Goal: Task Accomplishment & Management: Manage account settings

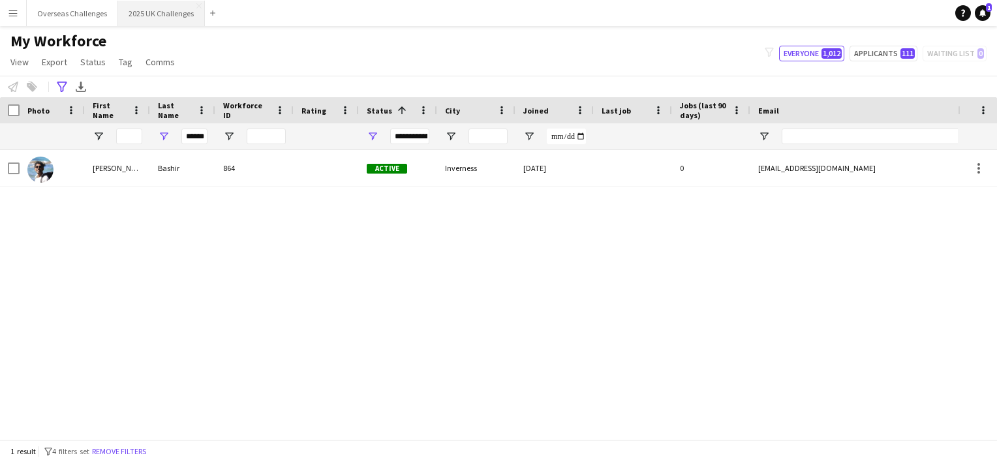
click at [183, 18] on button "2025 UK Challenges Close" at bounding box center [161, 13] width 87 height 25
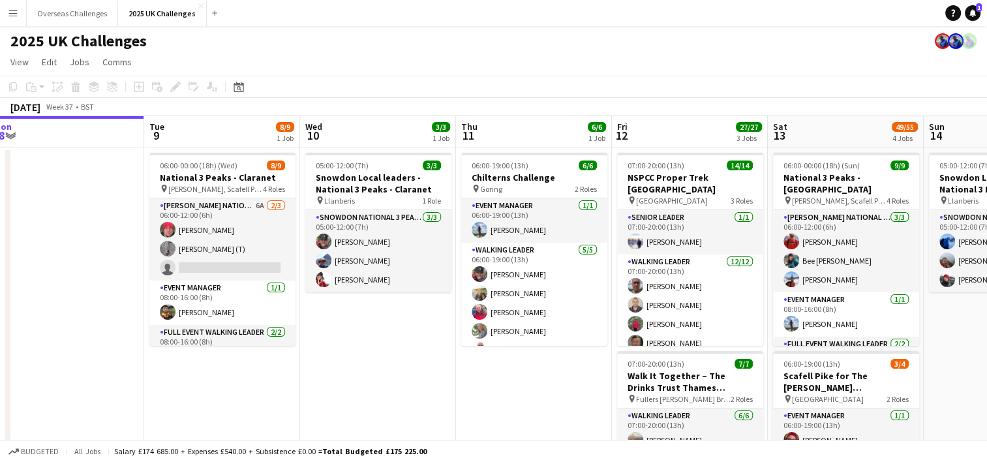
scroll to position [0, 618]
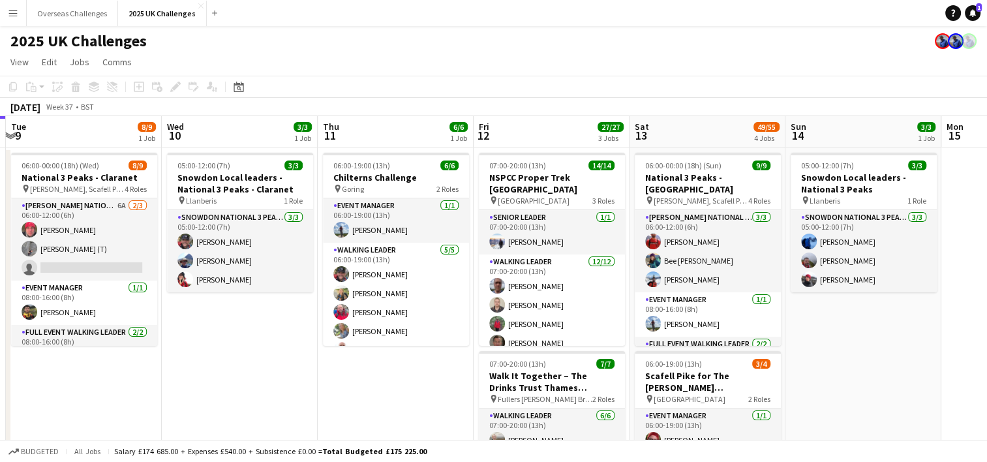
drag, startPoint x: 522, startPoint y: 357, endPoint x: 216, endPoint y: 382, distance: 306.9
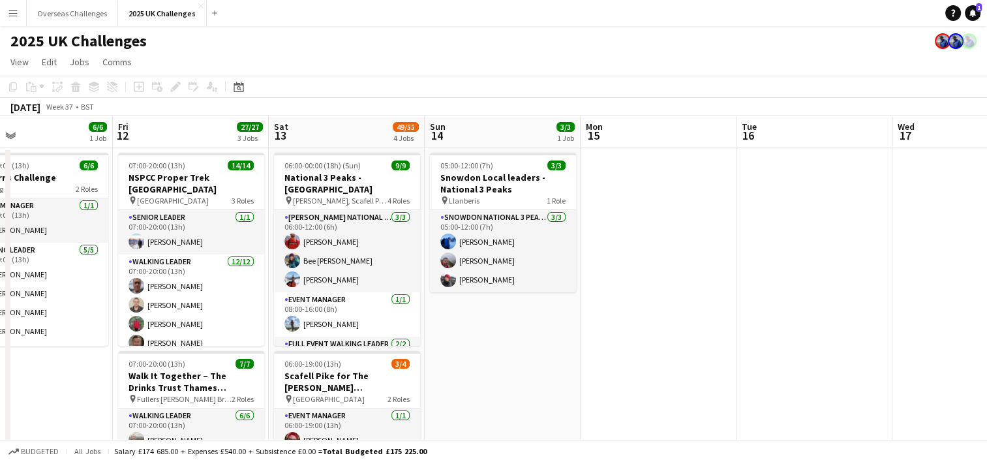
scroll to position [0, 411]
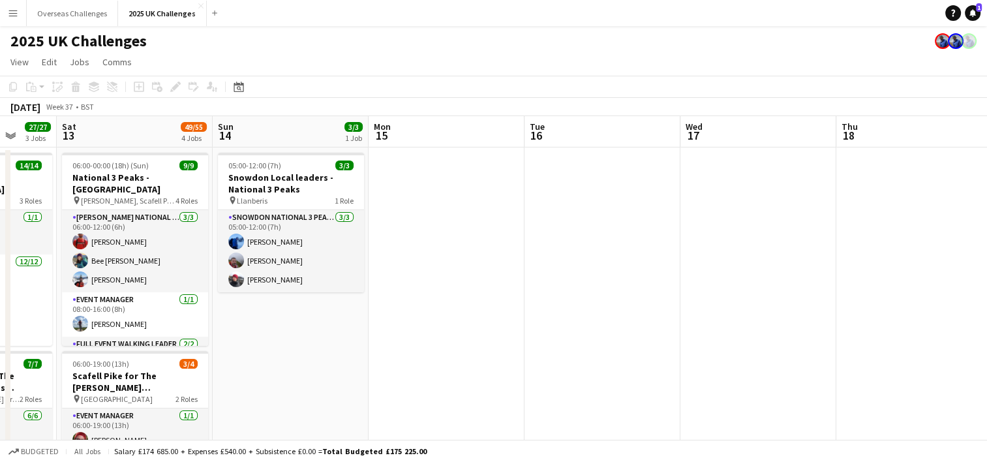
drag, startPoint x: 868, startPoint y: 348, endPoint x: 174, endPoint y: 447, distance: 700.5
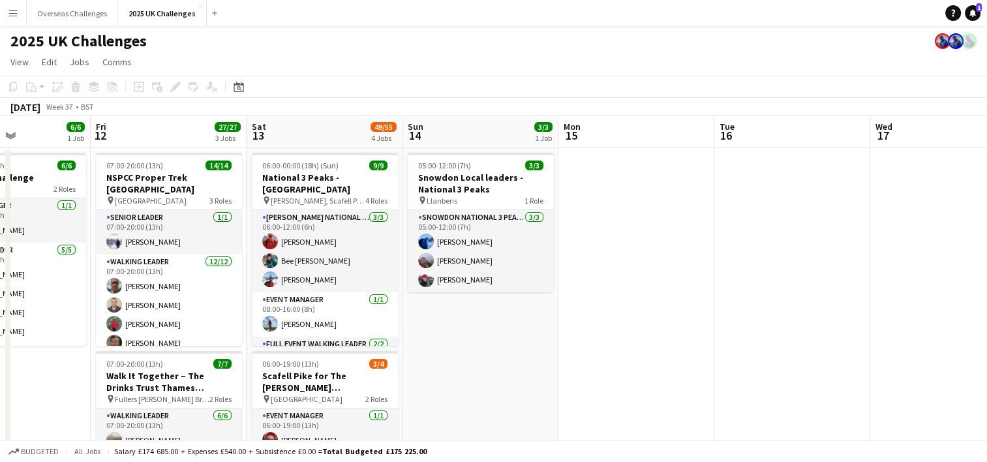
scroll to position [0, 326]
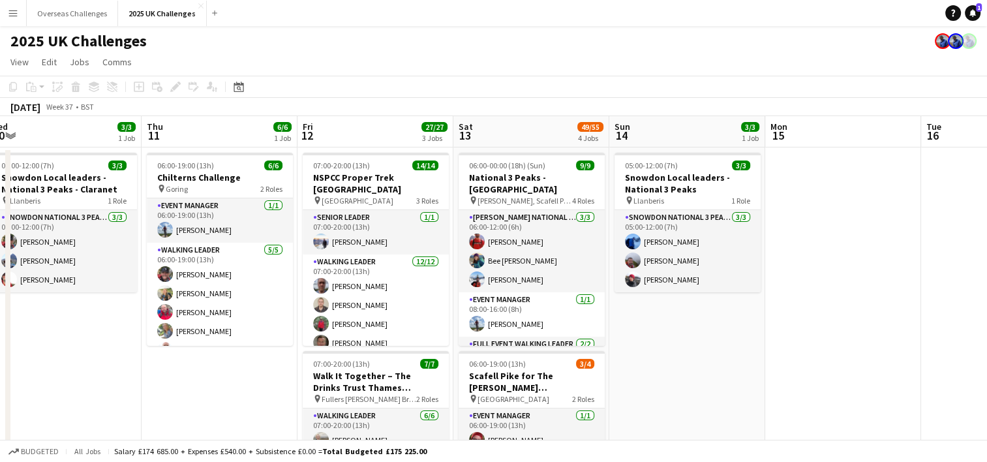
drag, startPoint x: 188, startPoint y: 344, endPoint x: 584, endPoint y: 303, distance: 398.8
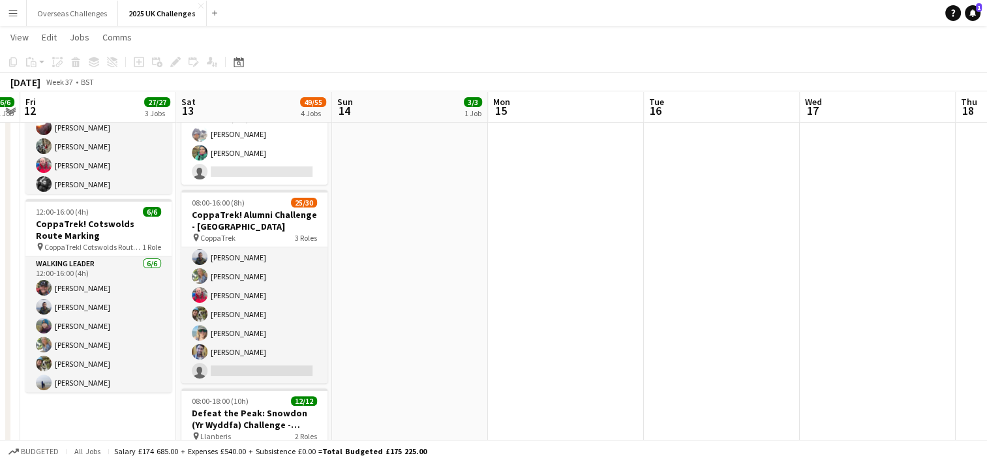
scroll to position [0, 605]
click at [237, 65] on icon "Date picker" at bounding box center [239, 62] width 10 height 10
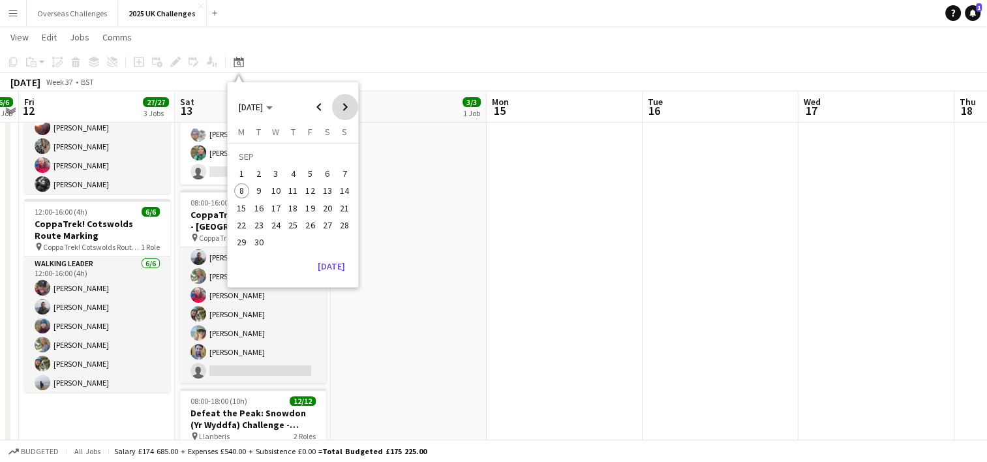
click at [343, 117] on span "Next month" at bounding box center [345, 107] width 26 height 26
click at [343, 209] on span "19" at bounding box center [345, 208] width 16 height 16
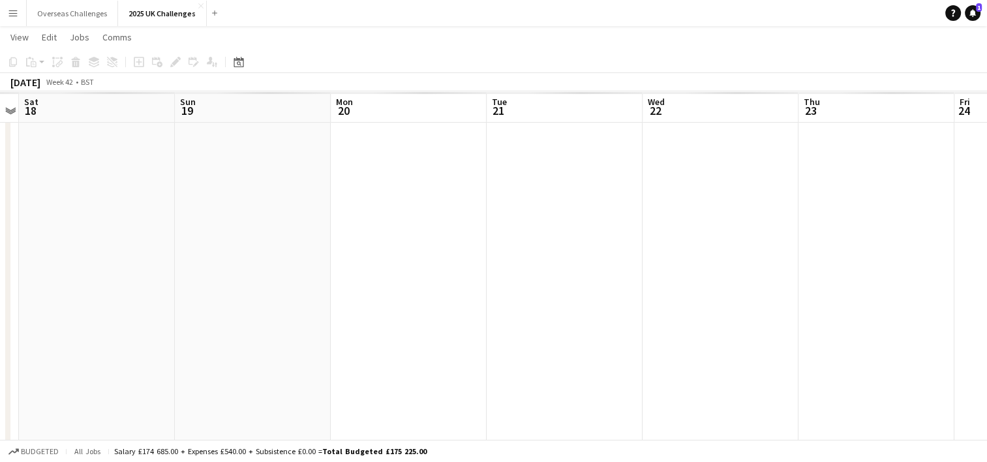
scroll to position [0, 449]
click at [73, 6] on button "Overseas Challenges Close" at bounding box center [72, 13] width 91 height 25
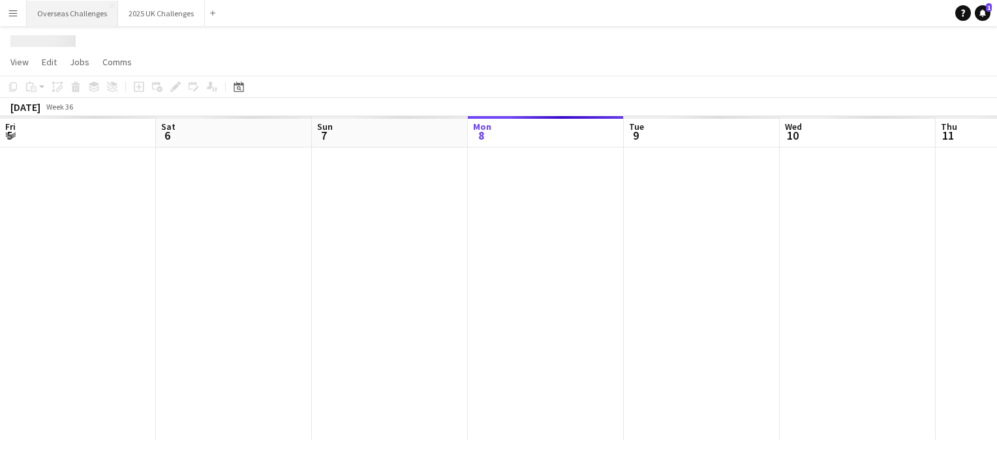
scroll to position [0, 312]
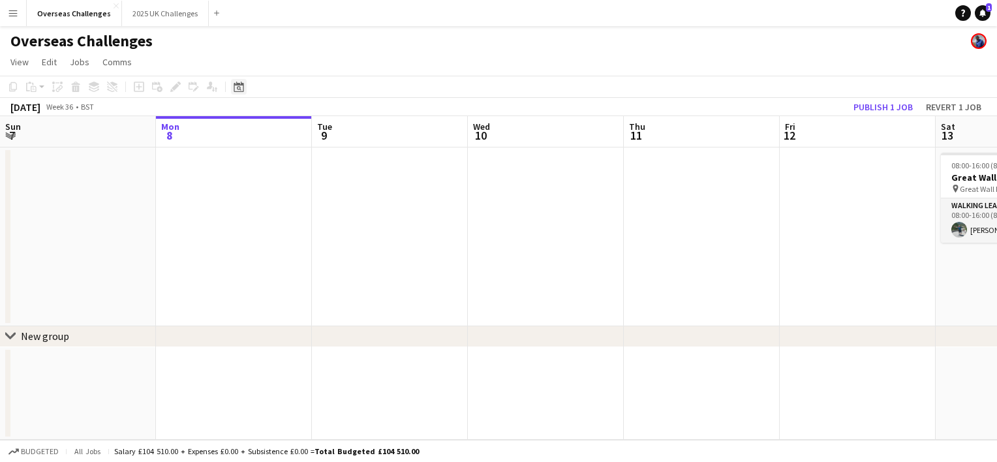
click at [239, 90] on icon "Date picker" at bounding box center [239, 87] width 10 height 10
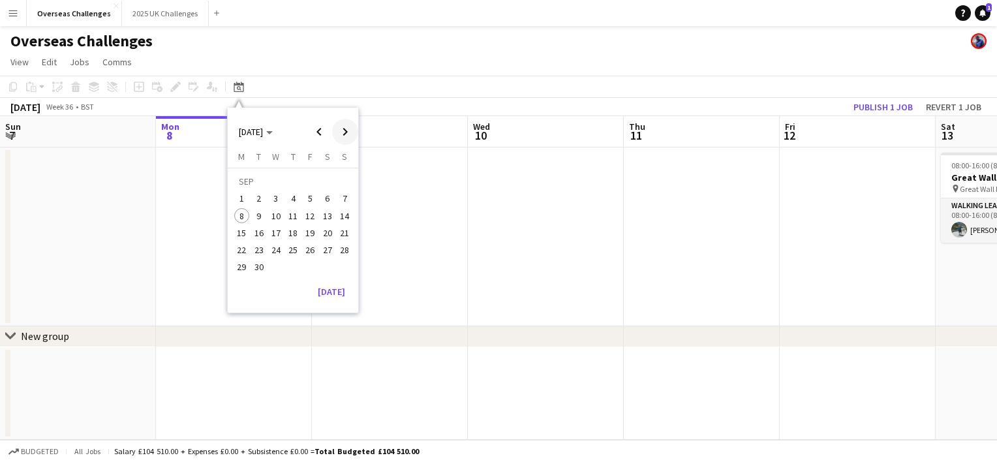
click at [342, 133] on span "Next month" at bounding box center [345, 132] width 26 height 26
click at [346, 234] on span "19" at bounding box center [345, 233] width 16 height 16
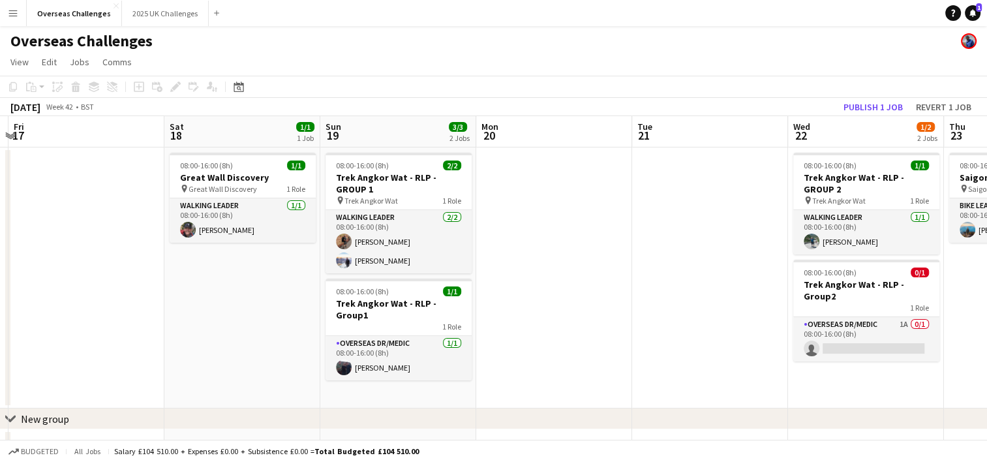
scroll to position [0, 555]
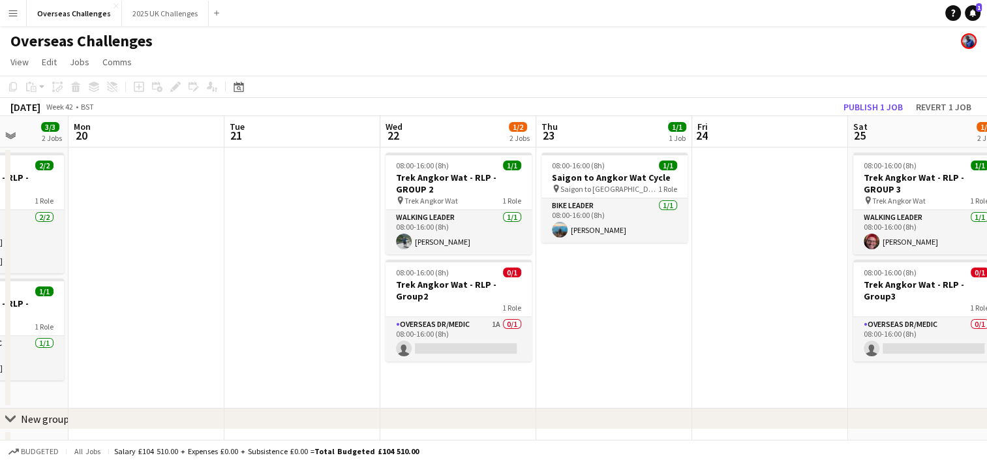
drag, startPoint x: 652, startPoint y: 284, endPoint x: 234, endPoint y: 324, distance: 420.0
click at [234, 324] on app-calendar-viewport "Thu 16 Fri 17 Sat 18 1/1 1 Job Sun 19 3/3 2 Jobs Mon 20 Tue 21 Wed 22 1/2 2 Job…" at bounding box center [493, 292] width 987 height 352
click at [239, 80] on div "Date picker" at bounding box center [239, 87] width 16 height 16
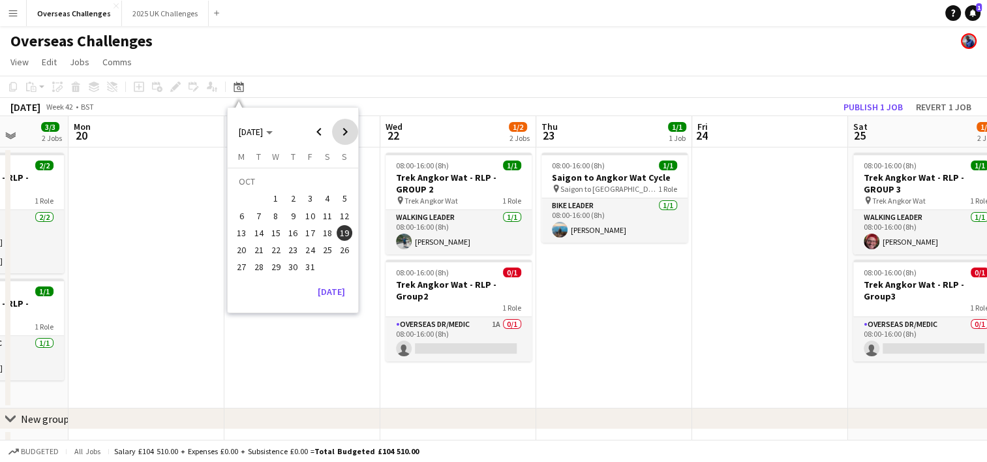
click at [344, 130] on span "Next month" at bounding box center [345, 132] width 26 height 26
click at [326, 232] on span "22" at bounding box center [328, 236] width 16 height 16
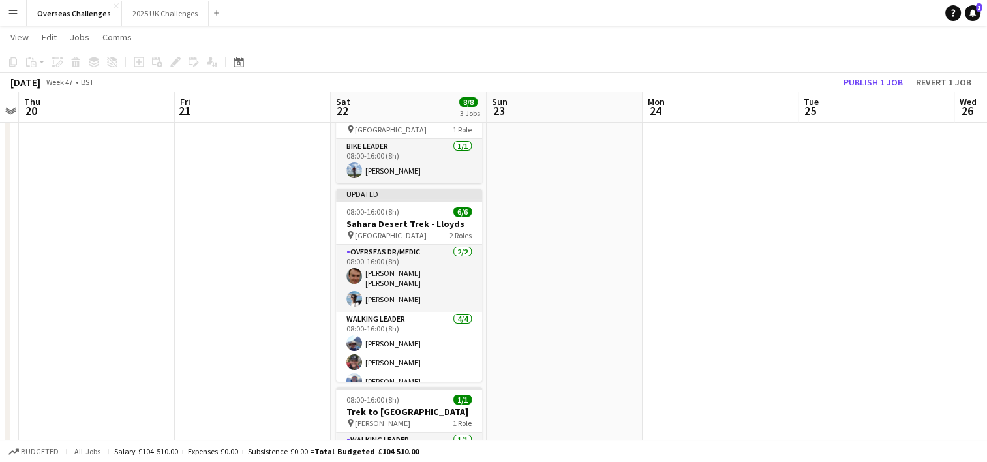
scroll to position [0, 0]
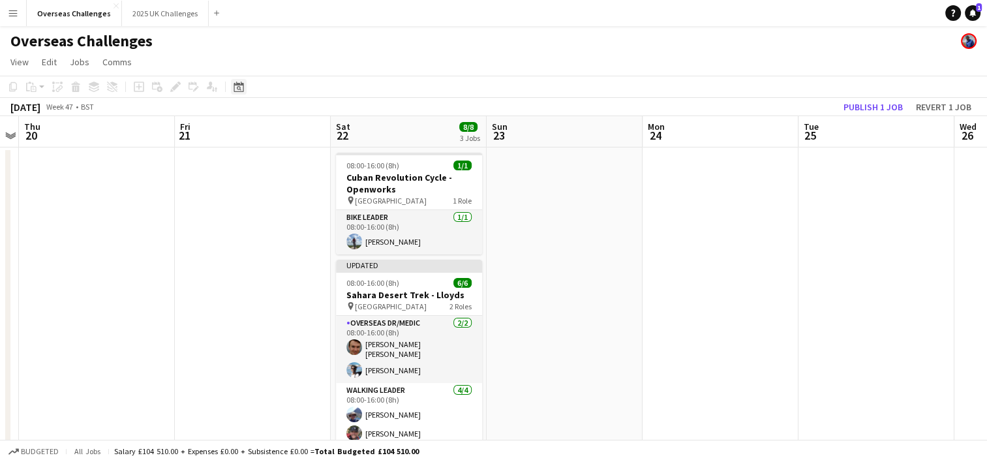
click at [241, 82] on icon at bounding box center [239, 87] width 10 height 10
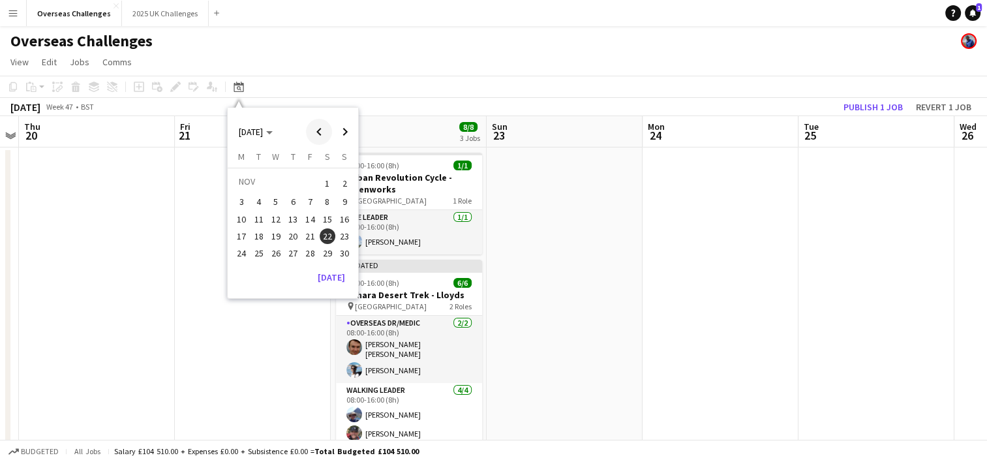
click at [324, 133] on span "Previous month" at bounding box center [319, 132] width 26 height 26
click at [344, 236] on span "19" at bounding box center [345, 233] width 16 height 16
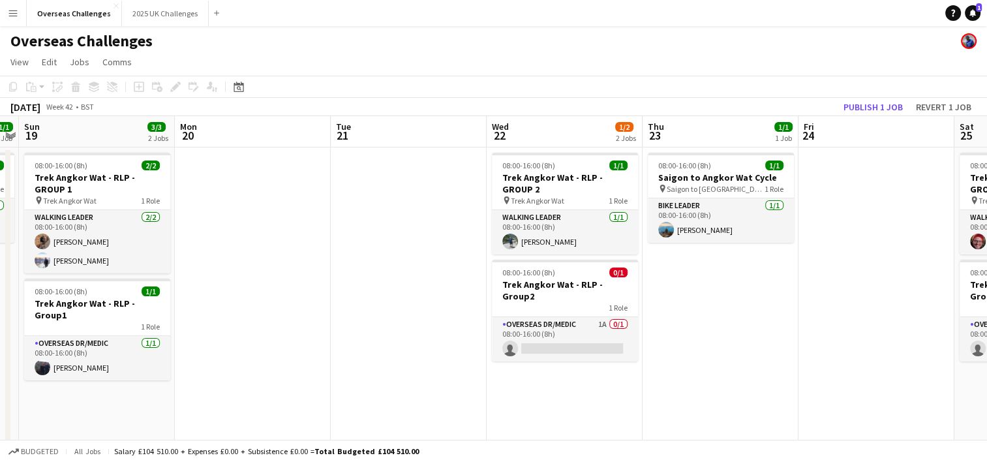
scroll to position [0, 579]
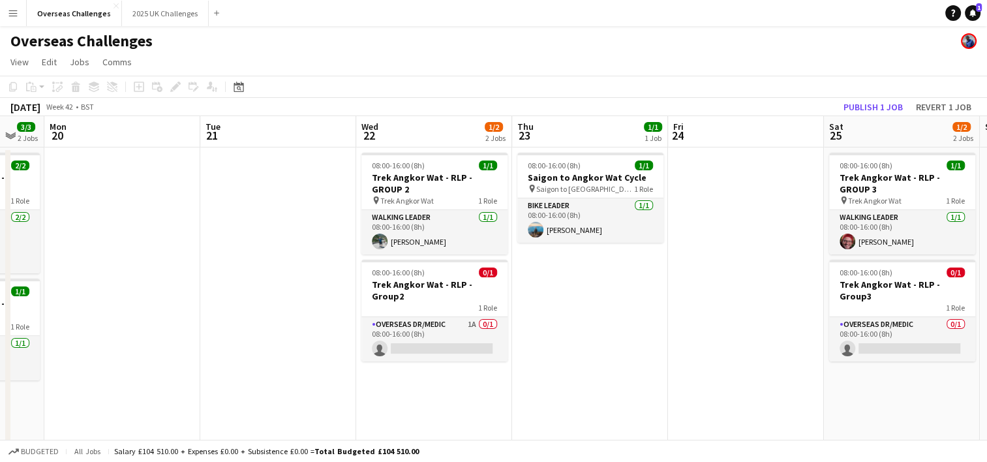
drag, startPoint x: 767, startPoint y: 297, endPoint x: 325, endPoint y: 345, distance: 444.8
click at [325, 345] on app-calendar-viewport "Thu 16 Fri 17 Sat 18 1/1 1 Job Sun 19 3/3 2 Jobs Mon 20 Tue 21 Wed 22 1/2 2 Job…" at bounding box center [493, 376] width 987 height 520
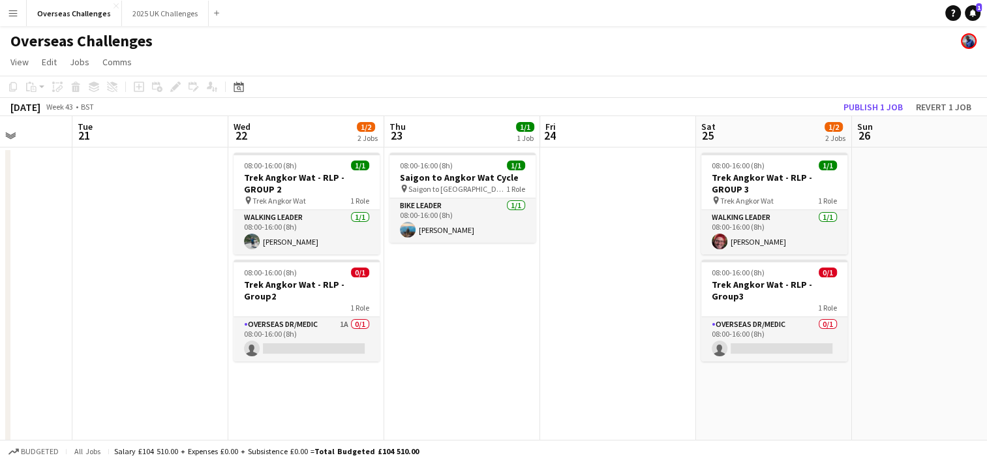
scroll to position [0, 410]
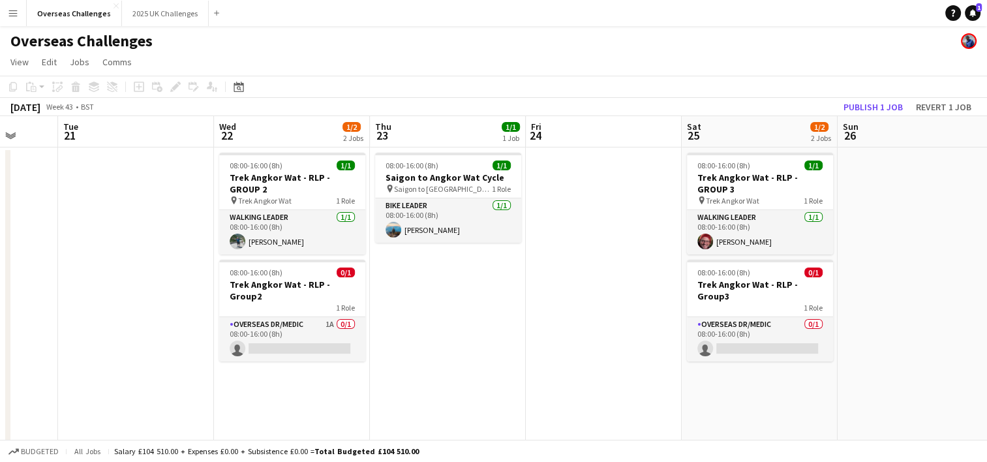
drag, startPoint x: 704, startPoint y: 286, endPoint x: 562, endPoint y: 317, distance: 145.5
click at [562, 317] on app-calendar-viewport "Sat 18 1/1 1 Job Sun 19 3/3 2 Jobs Mon 20 Tue 21 Wed 22 1/2 2 Jobs Thu 23 1/1 1…" at bounding box center [493, 376] width 987 height 520
click at [734, 328] on app-card-role "Overseas Dr/Medic 0/1 08:00-16:00 (8h) single-neutral-actions" at bounding box center [760, 339] width 146 height 44
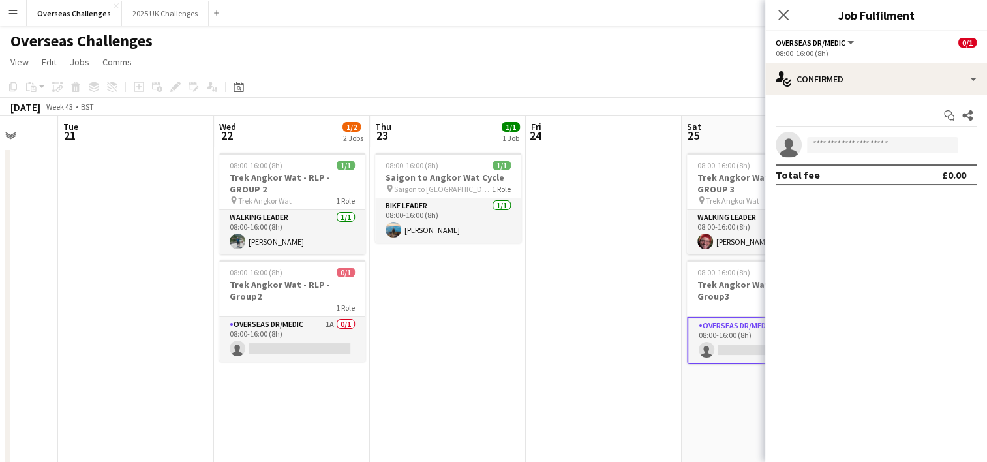
click at [890, 153] on app-invite-slot "single-neutral-actions" at bounding box center [876, 145] width 222 height 26
click at [901, 141] on input at bounding box center [882, 145] width 151 height 16
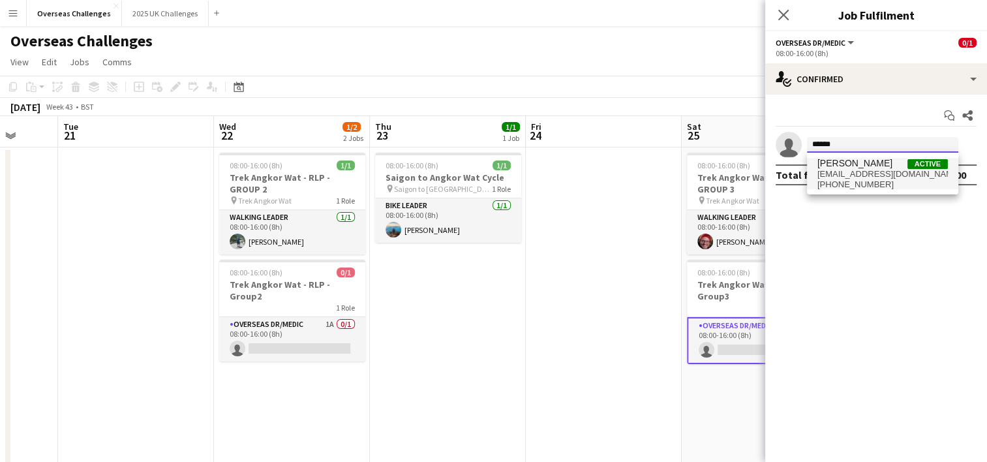
type input "******"
click at [861, 180] on span "[PHONE_NUMBER]" at bounding box center [882, 184] width 130 height 10
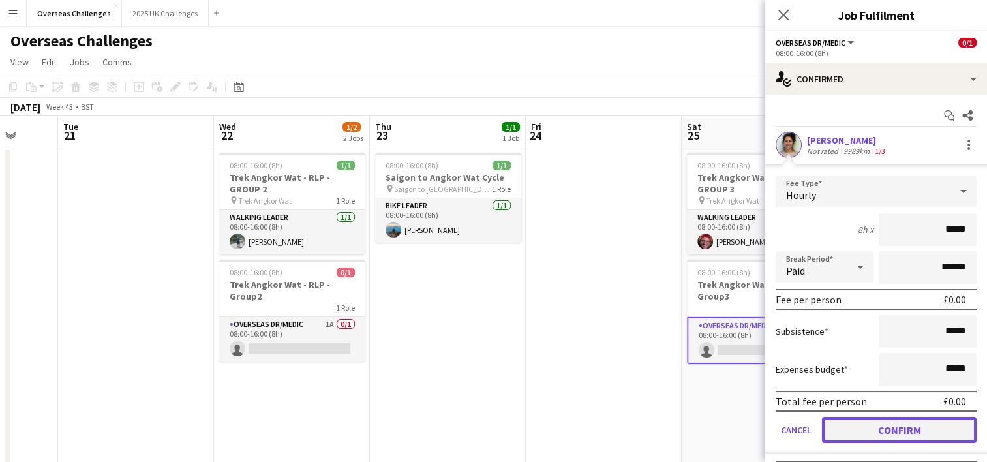
click at [867, 433] on button "Confirm" at bounding box center [899, 430] width 155 height 26
